Goal: Task Accomplishment & Management: Manage account settings

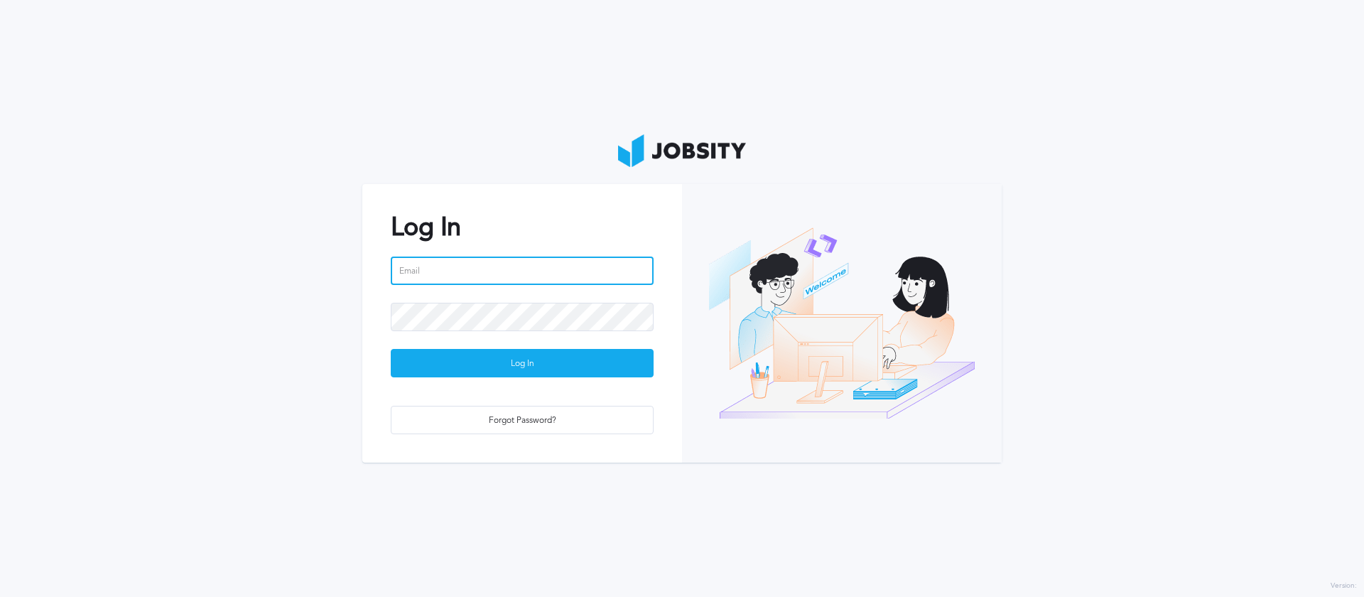
click at [558, 256] on input "email" at bounding box center [522, 270] width 263 height 28
click at [585, 276] on input "email" at bounding box center [522, 270] width 263 height 28
type input "[EMAIL_ADDRESS][DOMAIN_NAME]"
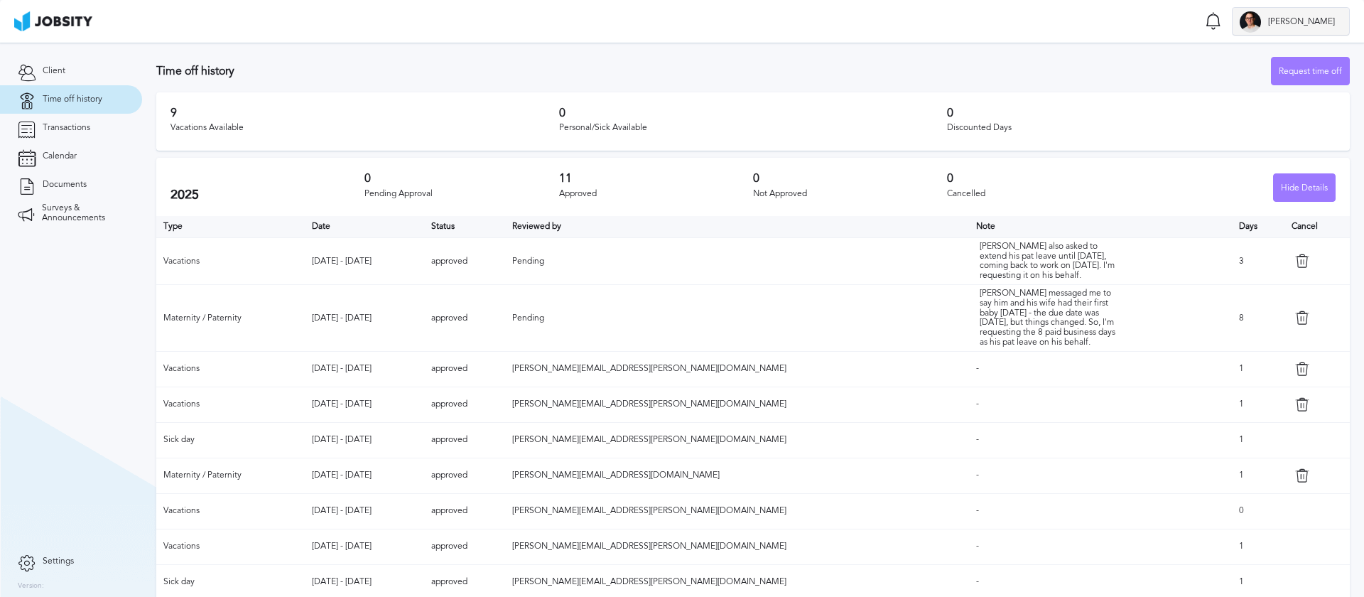
click at [1315, 21] on span "[PERSON_NAME]" at bounding box center [1301, 22] width 81 height 10
click at [1311, 23] on li "Log Out" at bounding box center [1314, 21] width 71 height 28
